Goal: Navigation & Orientation: Find specific page/section

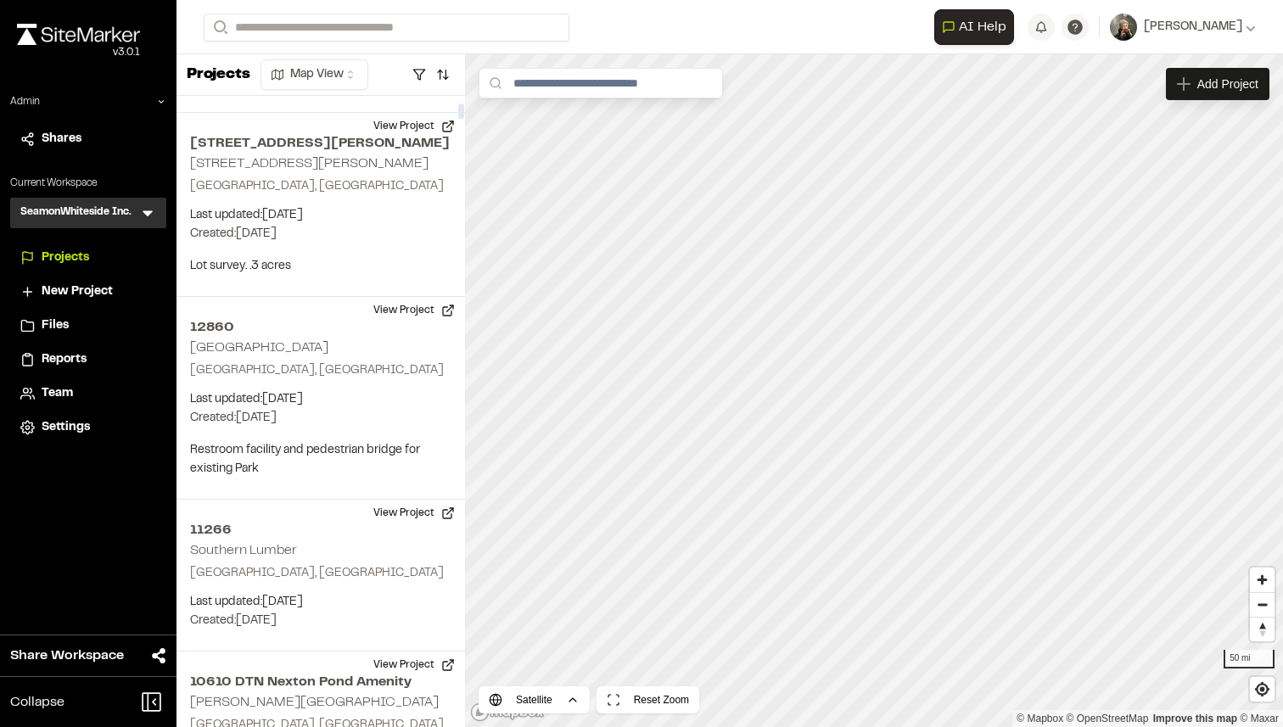
scroll to position [2108, 0]
click at [73, 352] on span "Reports" at bounding box center [64, 360] width 45 height 19
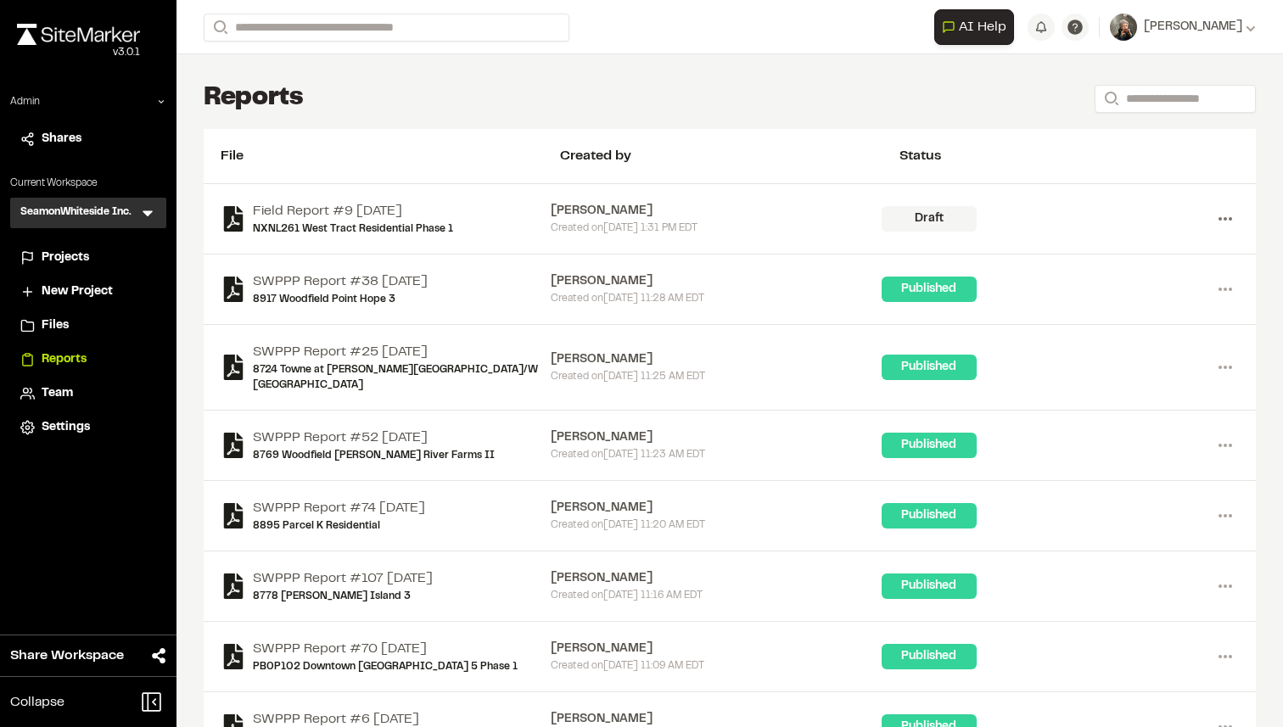
click at [1226, 211] on icon at bounding box center [1225, 218] width 27 height 27
click at [1147, 250] on link "View" at bounding box center [1165, 254] width 148 height 25
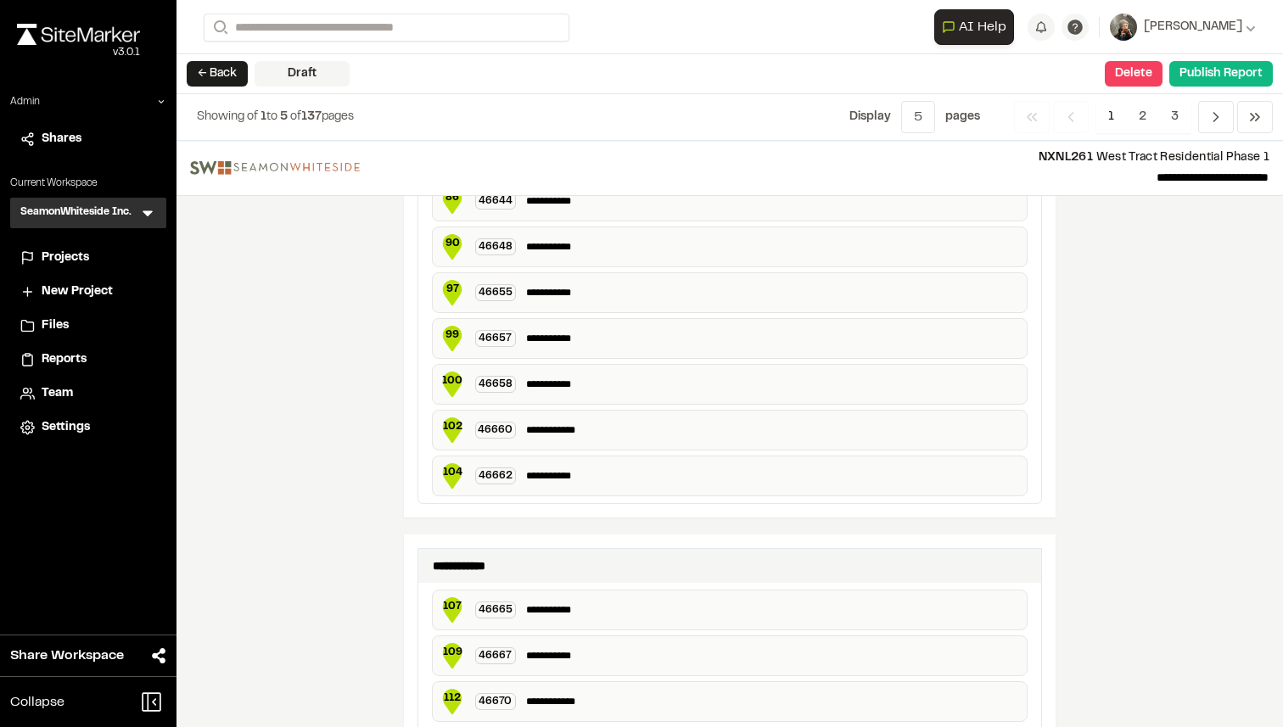
scroll to position [3167, 0]
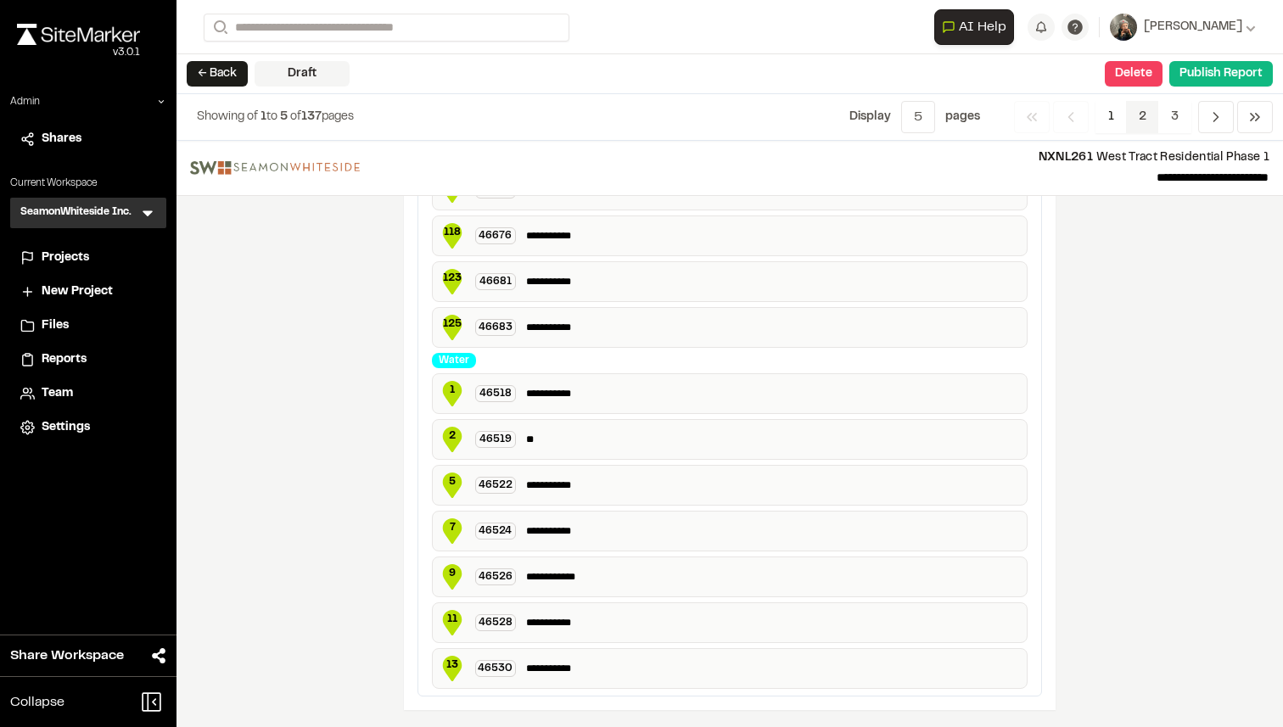
click at [1147, 128] on span "2" at bounding box center [1142, 117] width 33 height 32
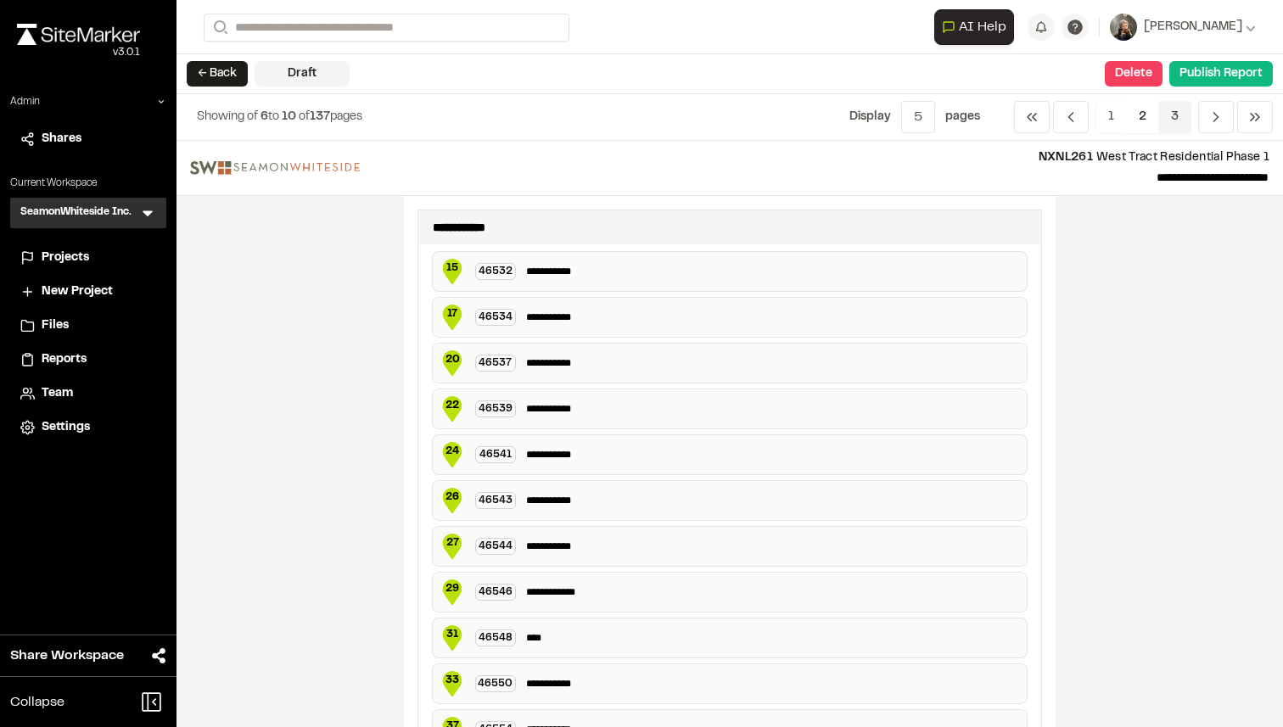
click at [1177, 121] on span "3" at bounding box center [1174, 117] width 33 height 32
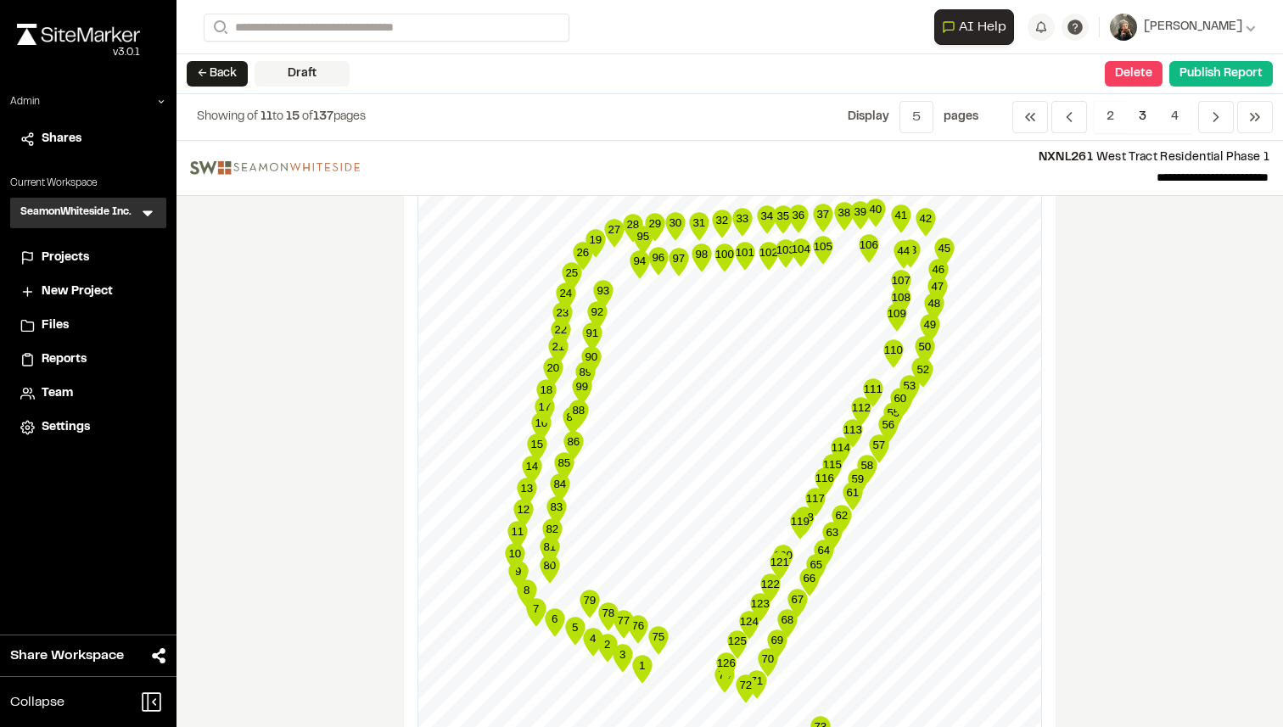
scroll to position [0, 0]
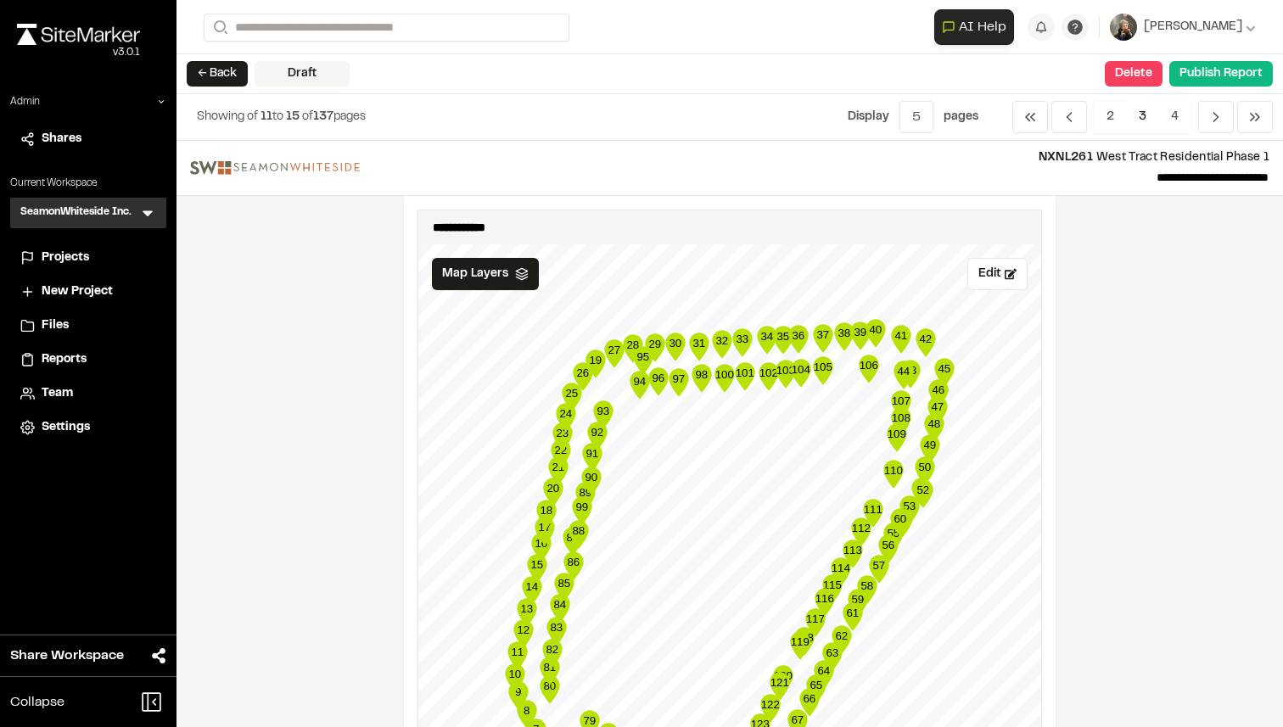
click at [51, 258] on span "Projects" at bounding box center [66, 258] width 48 height 19
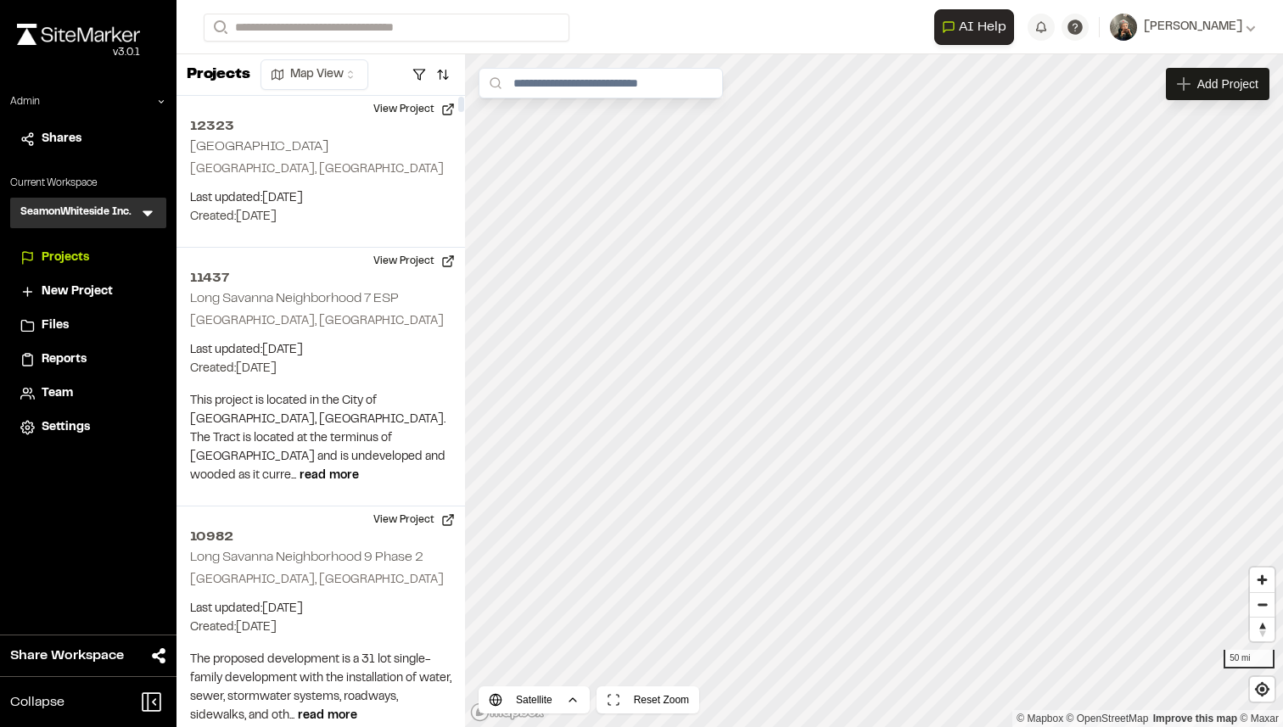
click at [64, 131] on span "Shares" at bounding box center [62, 139] width 40 height 19
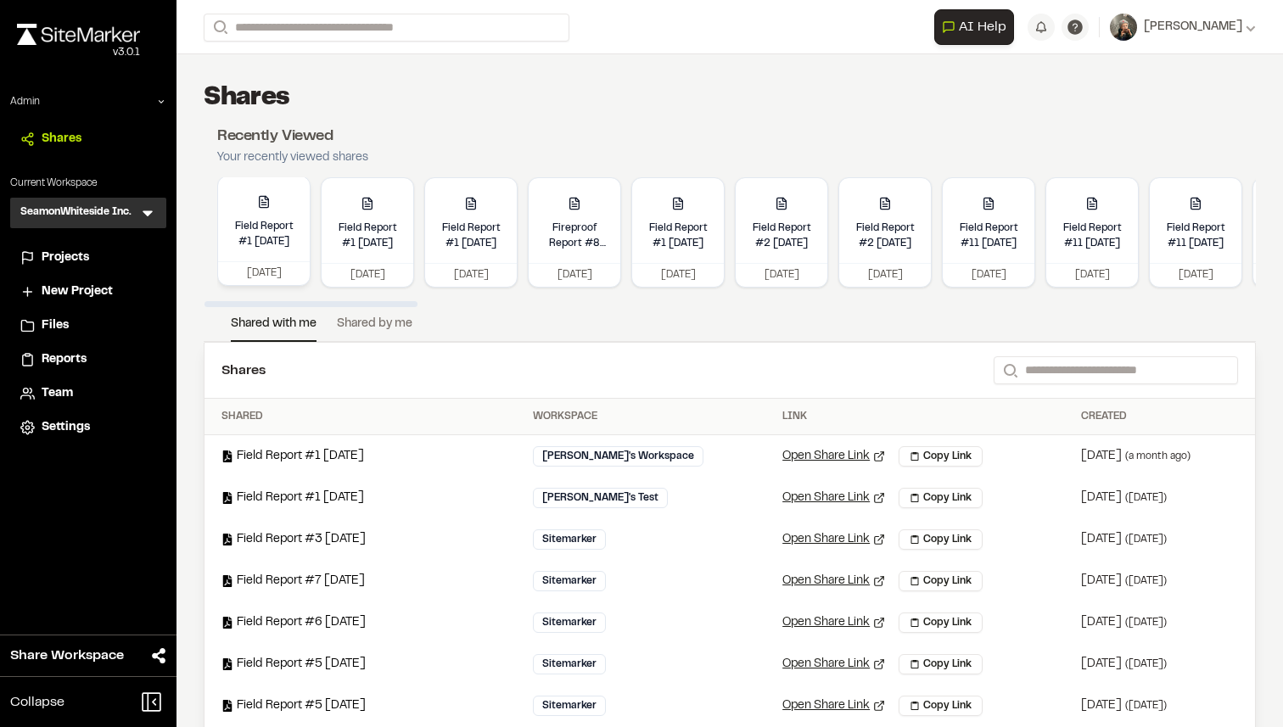
click at [261, 200] on icon at bounding box center [261, 200] width 1 height 0
click at [70, 261] on span "Projects" at bounding box center [66, 258] width 48 height 19
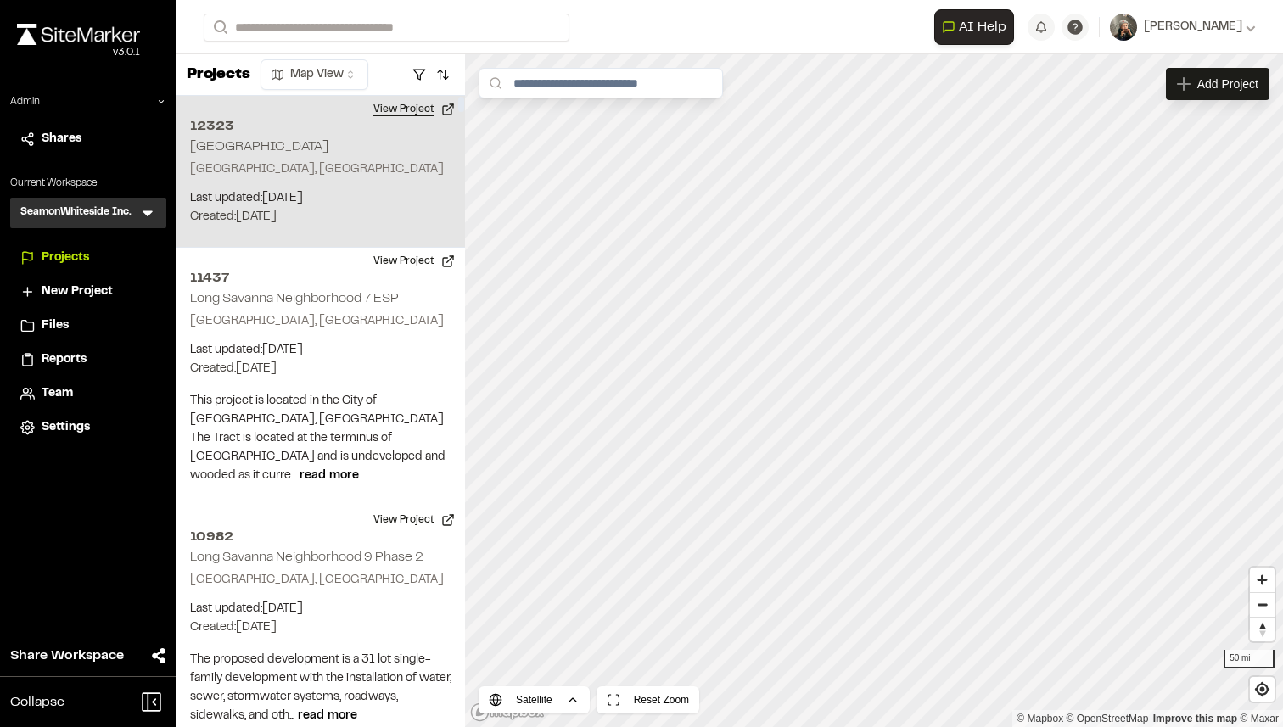
click at [398, 113] on button "View Project" at bounding box center [414, 109] width 102 height 27
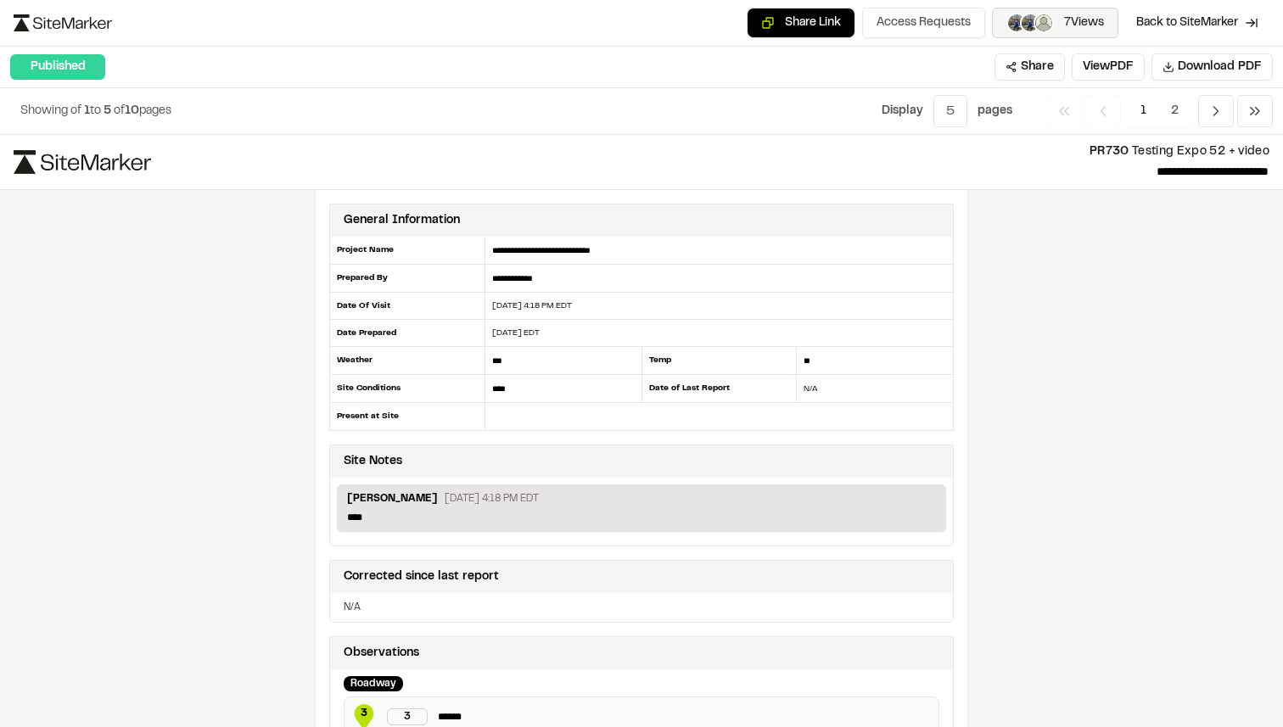
click at [1047, 11] on button "7 Views" at bounding box center [1055, 23] width 126 height 31
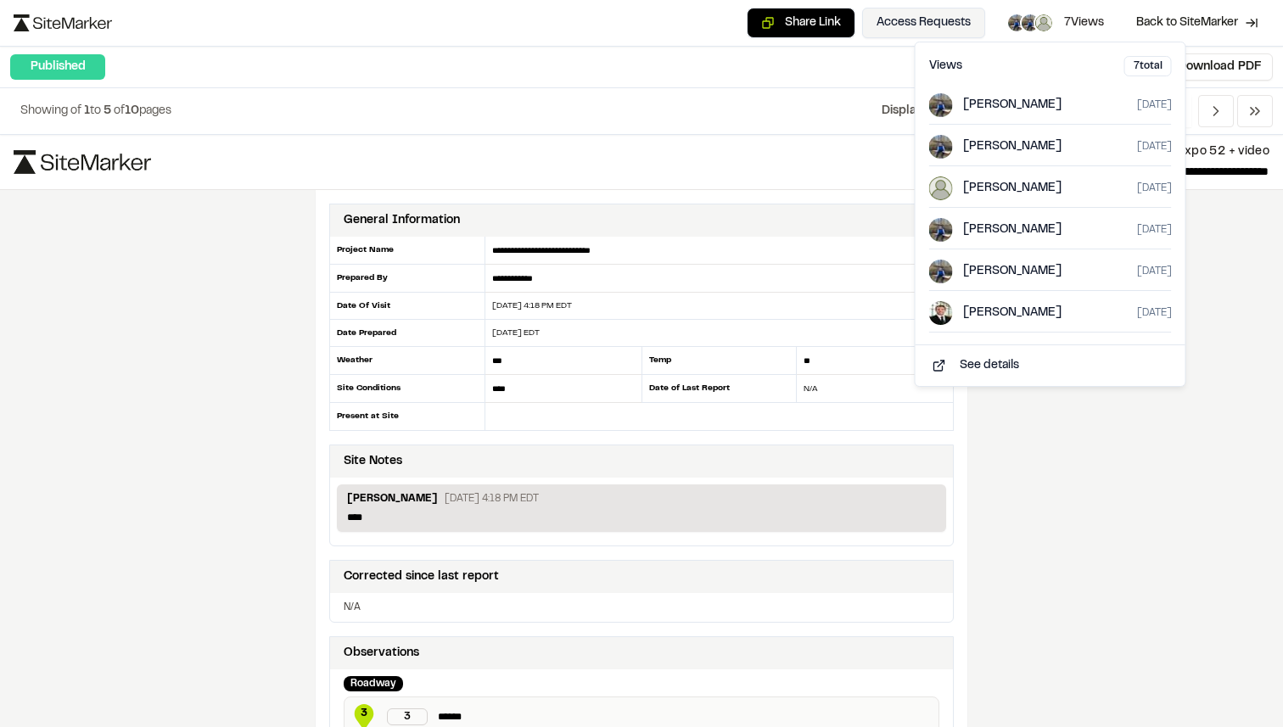
click at [934, 24] on button "Access Requests" at bounding box center [923, 23] width 123 height 31
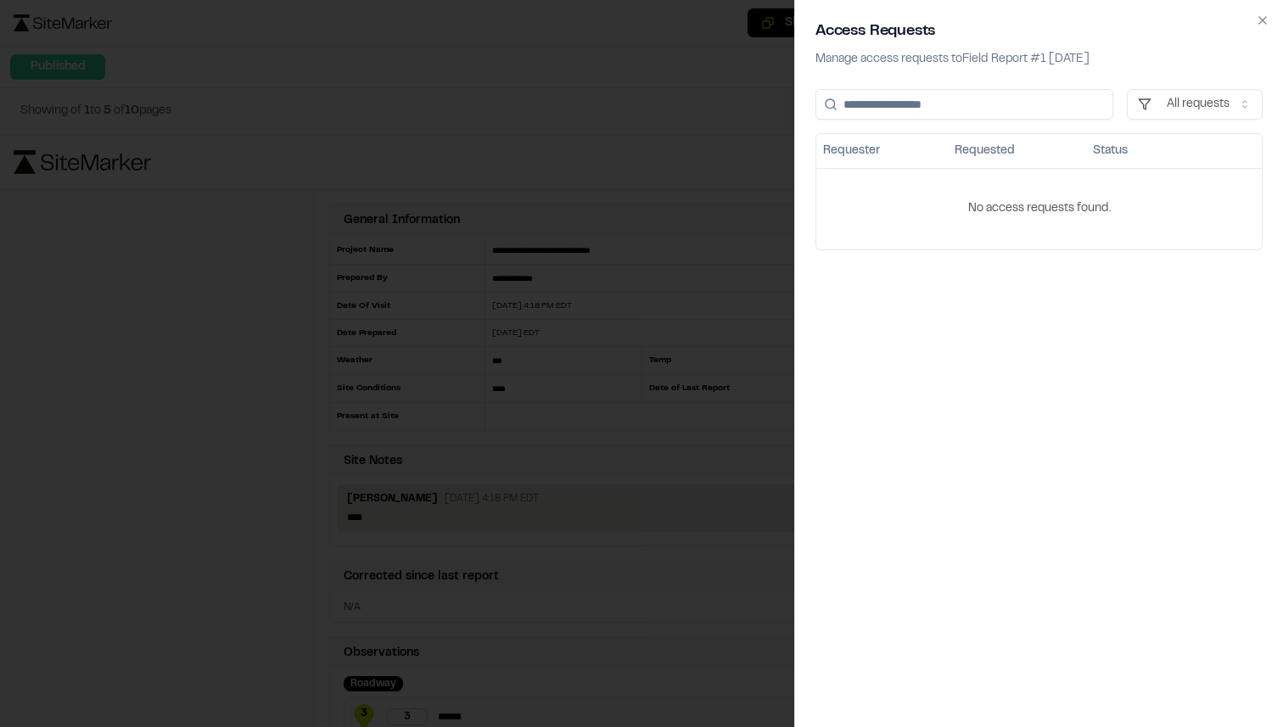
click at [738, 92] on div at bounding box center [641, 363] width 1283 height 727
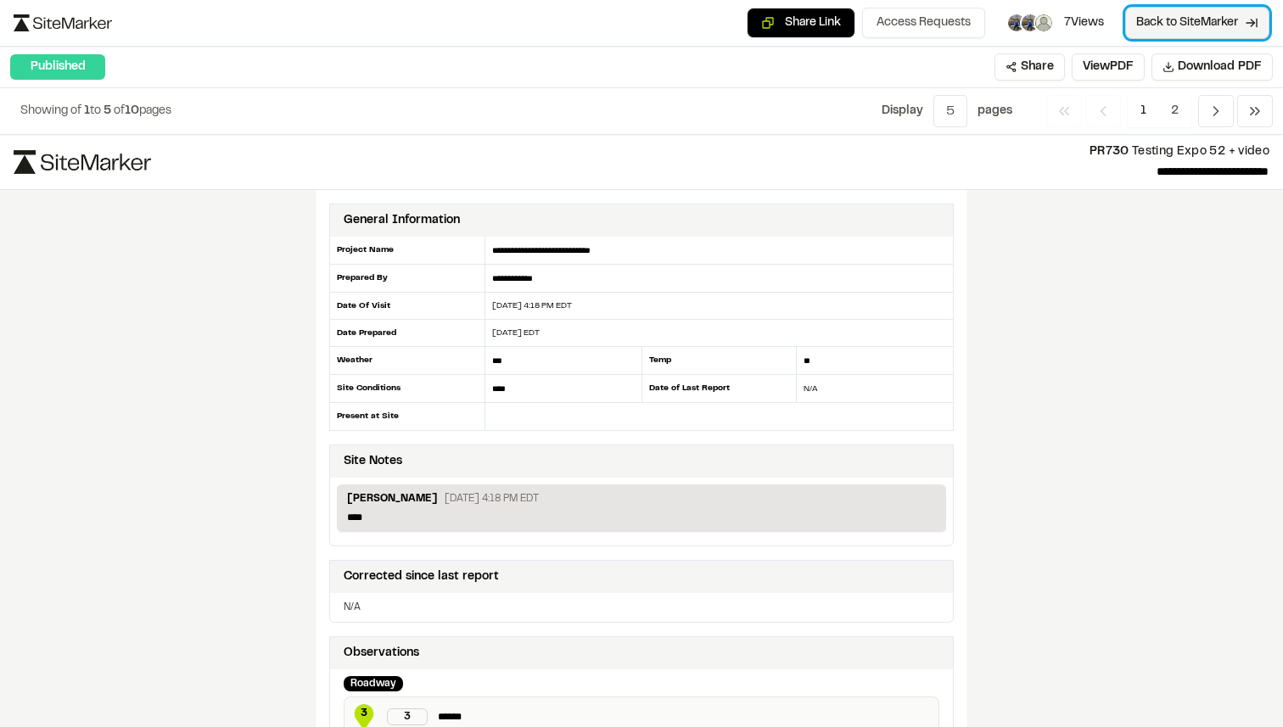
click at [1136, 20] on span "Back to SiteMarker" at bounding box center [1187, 22] width 102 height 17
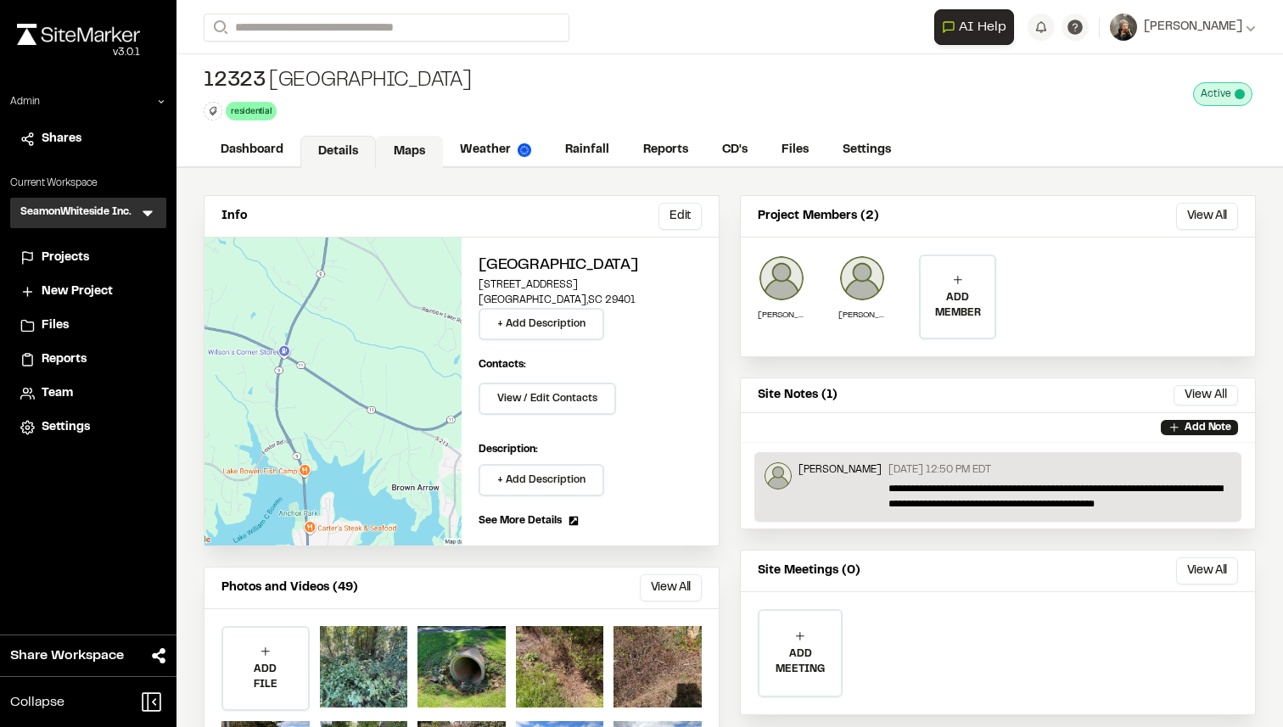
click at [400, 148] on link "Maps" at bounding box center [409, 152] width 67 height 32
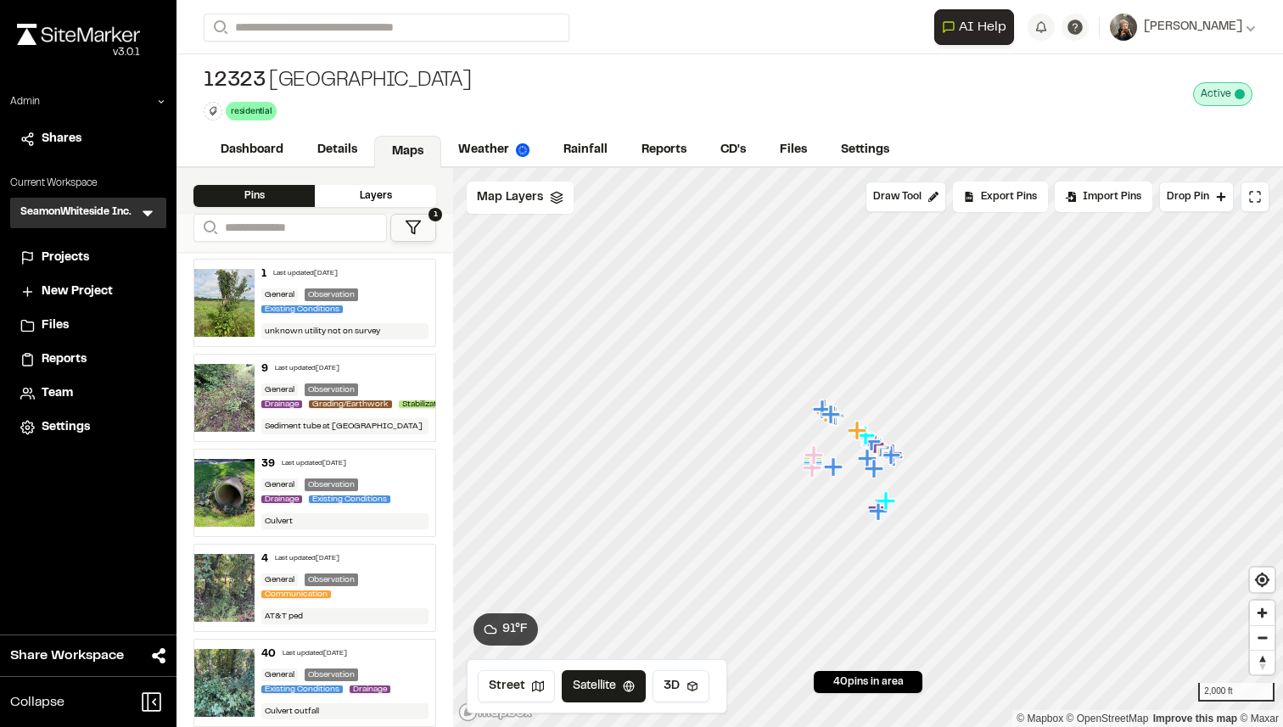
click at [44, 254] on span "Projects" at bounding box center [66, 258] width 48 height 19
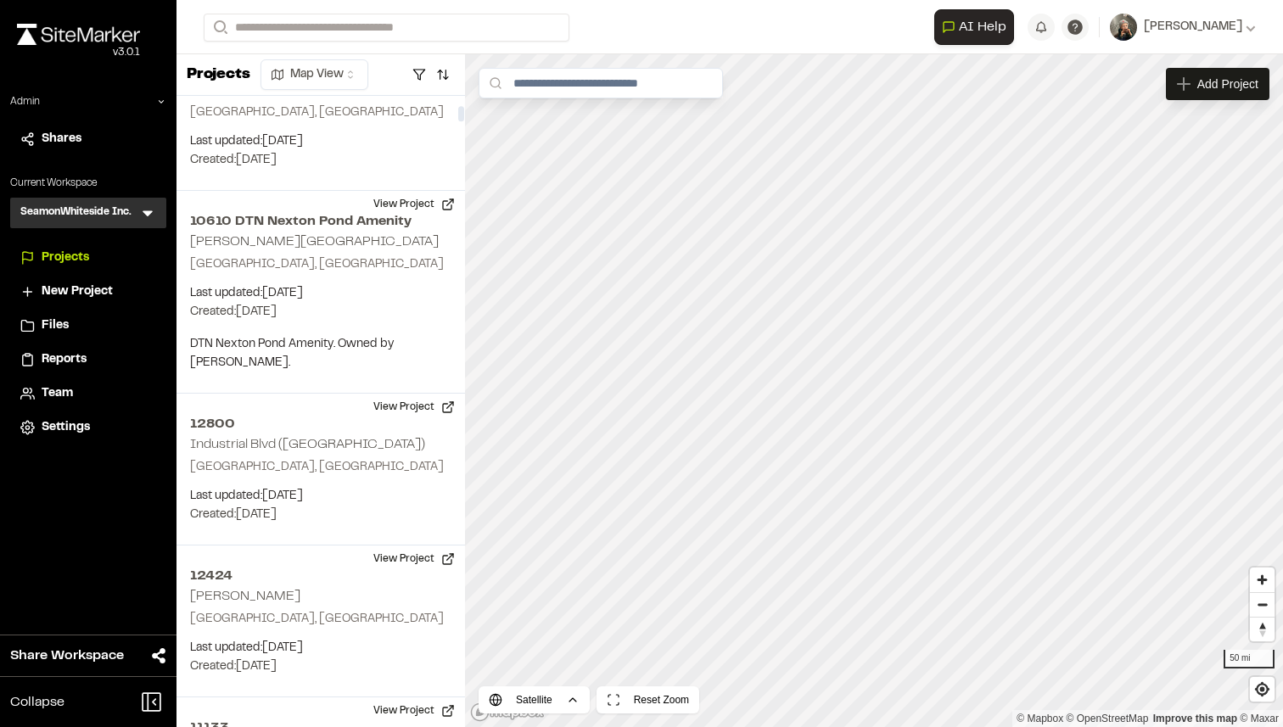
scroll to position [2869, 0]
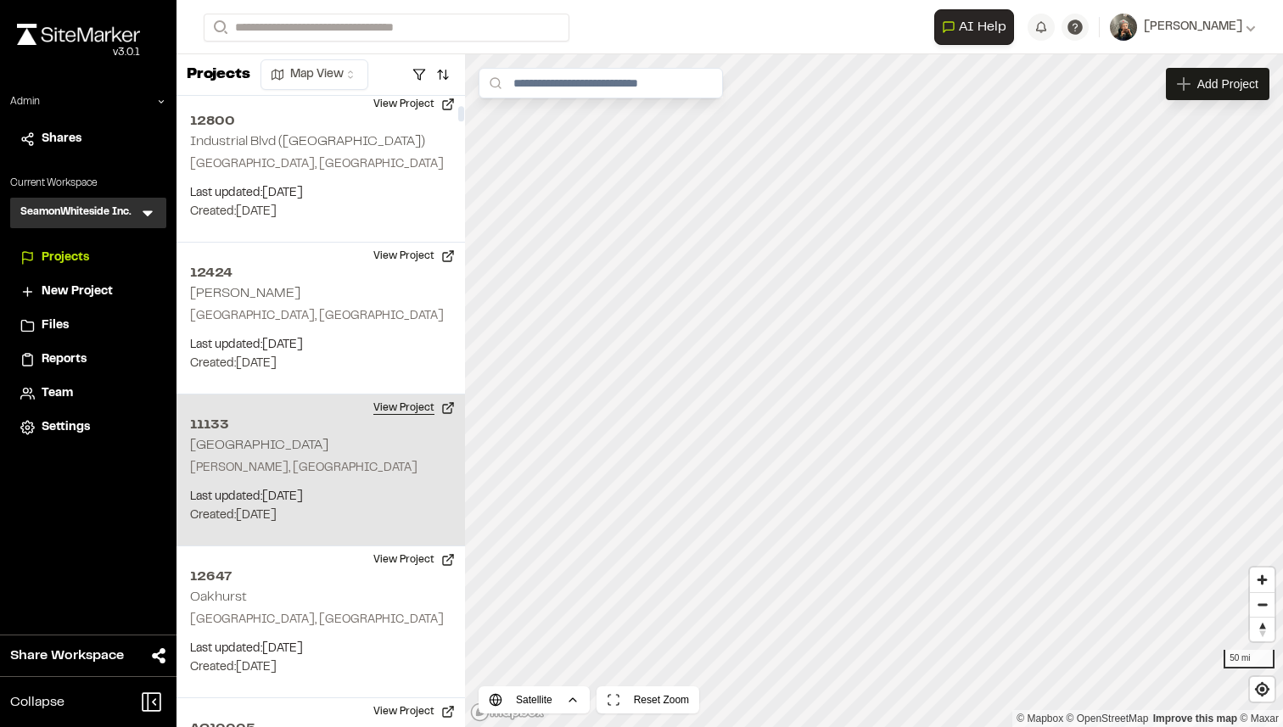
click at [381, 395] on button "View Project" at bounding box center [414, 408] width 102 height 27
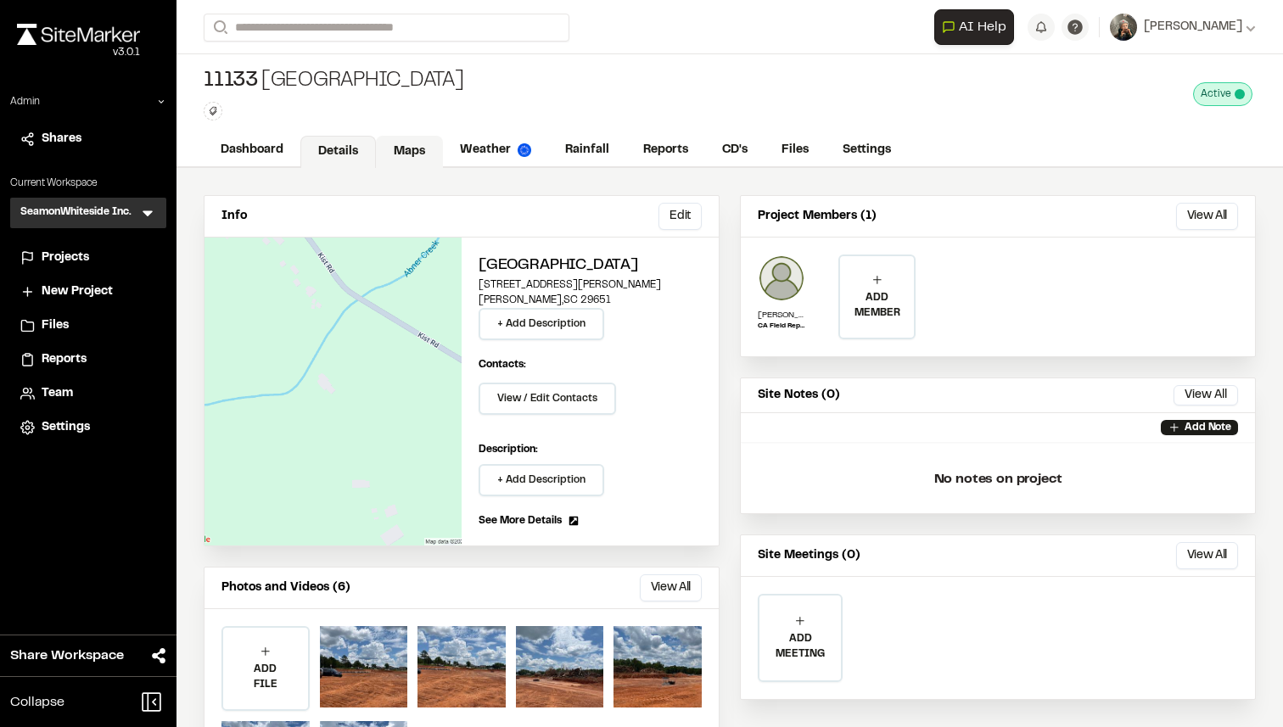
click at [410, 154] on link "Maps" at bounding box center [409, 152] width 67 height 32
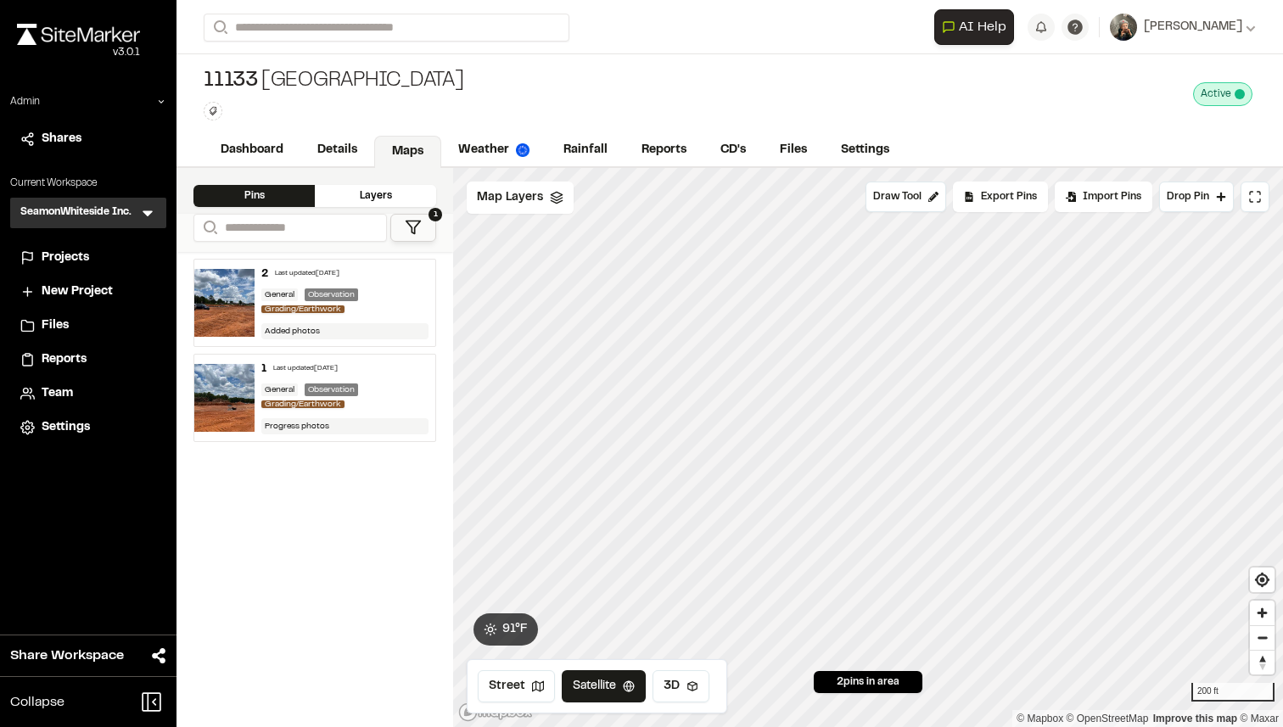
click at [93, 261] on div "Projects" at bounding box center [99, 258] width 115 height 19
